Goal: Task Accomplishment & Management: Manage account settings

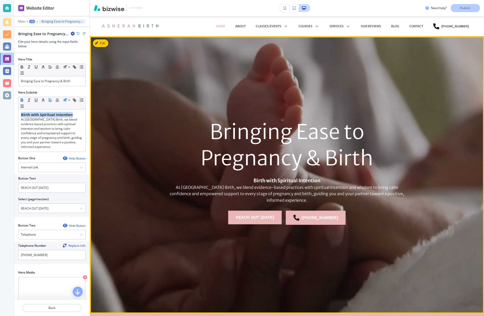
scroll to position [104, 0]
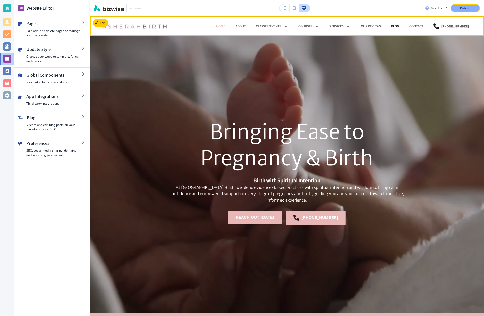
click at [398, 26] on p "BLOG" at bounding box center [395, 26] width 8 height 5
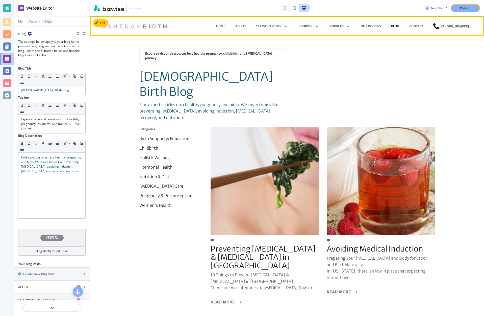
scroll to position [20, 0]
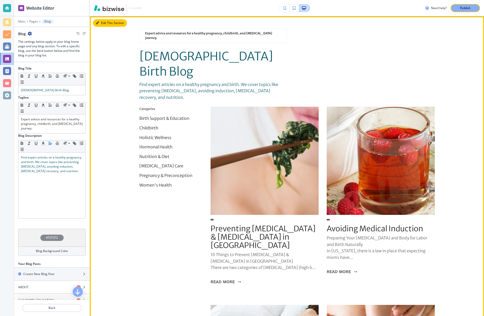
click at [100, 22] on button "Edit This Section" at bounding box center [110, 23] width 34 height 8
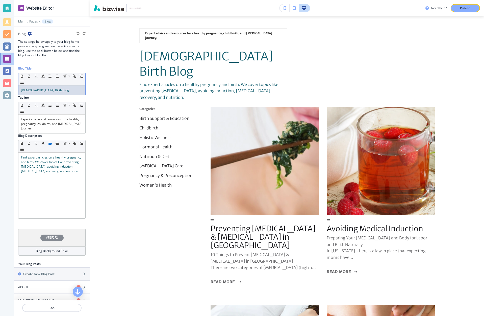
click at [59, 88] on p "Asherah Birth Blog" at bounding box center [52, 90] width 62 height 5
drag, startPoint x: 48, startPoint y: 91, endPoint x: 20, endPoint y: 91, distance: 28.6
click at [20, 91] on div "Asherah Birth Blog" at bounding box center [51, 90] width 67 height 10
click at [67, 75] on icon at bounding box center [69, 76] width 6 height 5
